Goal: Navigation & Orientation: Find specific page/section

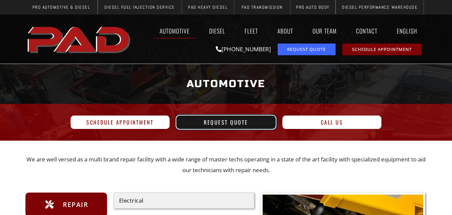
click at [223, 120] on span "Request Quote" at bounding box center [226, 122] width 45 height 5
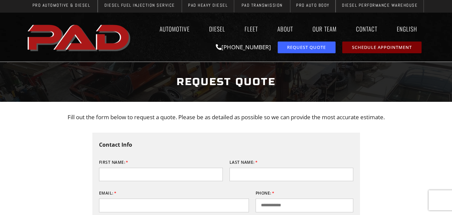
scroll to position [134, 0]
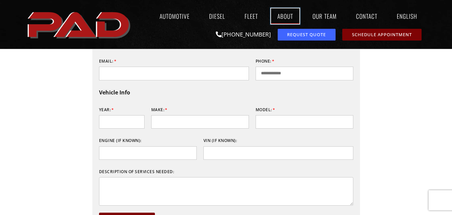
click at [291, 12] on link "About" at bounding box center [285, 15] width 28 height 15
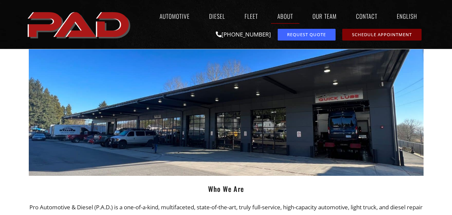
scroll to position [100, 0]
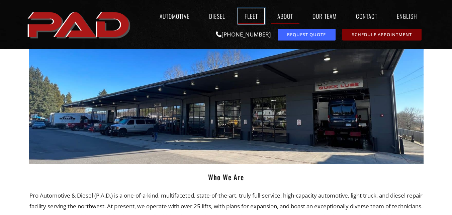
click at [253, 15] on link "Fleet" at bounding box center [251, 15] width 26 height 15
